Goal: Navigation & Orientation: Find specific page/section

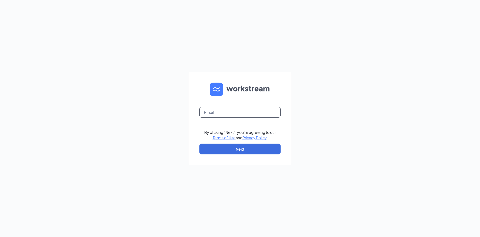
click at [252, 113] on input "text" at bounding box center [239, 112] width 81 height 11
type input "pop.scott@highnoonrg.com"
click at [265, 151] on button "Next" at bounding box center [239, 149] width 81 height 11
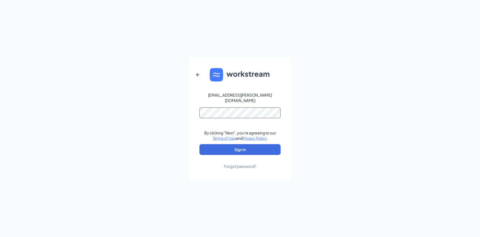
click at [199, 144] on button "Sign In" at bounding box center [239, 149] width 81 height 11
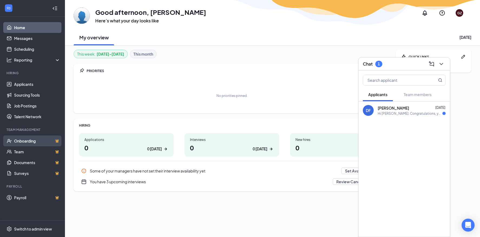
click at [38, 141] on link "Onboarding" at bounding box center [37, 141] width 46 height 11
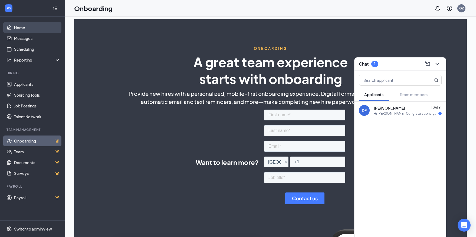
click at [29, 27] on link "Home" at bounding box center [37, 27] width 46 height 11
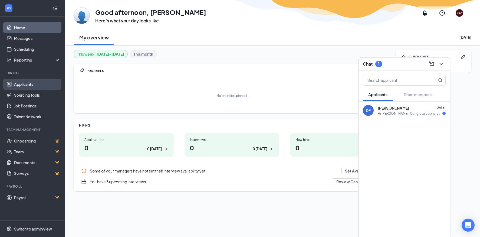
click at [27, 84] on link "Applicants" at bounding box center [37, 84] width 46 height 11
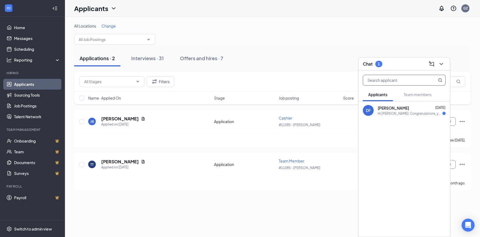
click at [393, 79] on input "text" at bounding box center [395, 80] width 64 height 10
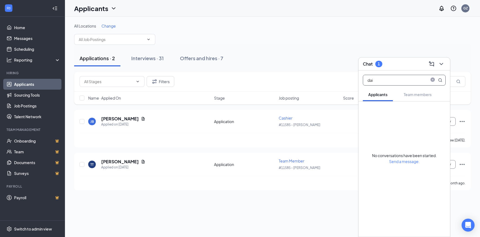
type input "dai"
click at [254, 27] on div "All Locations Change" at bounding box center [272, 25] width 396 height 5
click at [27, 28] on link "Home" at bounding box center [37, 27] width 46 height 11
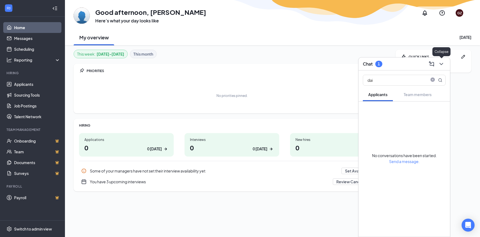
click at [441, 65] on icon "ChevronDown" at bounding box center [441, 64] width 6 height 6
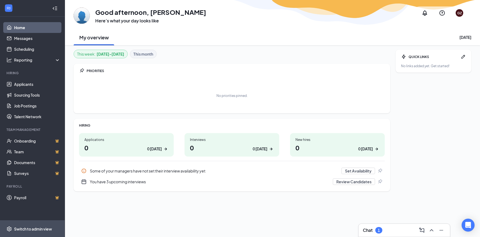
click at [41, 230] on div "Switch to admin view" at bounding box center [33, 229] width 38 height 5
click at [425, 14] on icon "Notifications" at bounding box center [424, 12] width 4 height 5
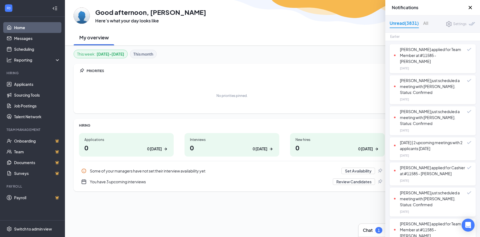
click at [416, 37] on div "Earlier" at bounding box center [432, 37] width 95 height 8
click at [402, 37] on div "Earlier" at bounding box center [432, 37] width 95 height 8
